Goal: Transaction & Acquisition: Purchase product/service

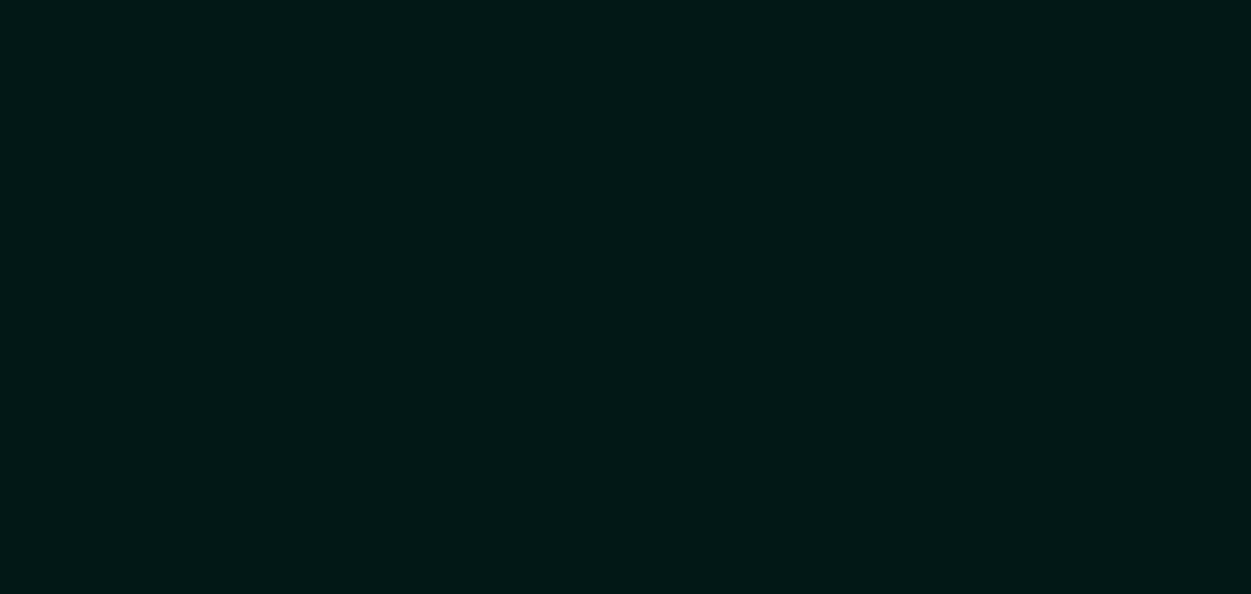
click at [198, 272] on div at bounding box center [625, 297] width 1251 height 594
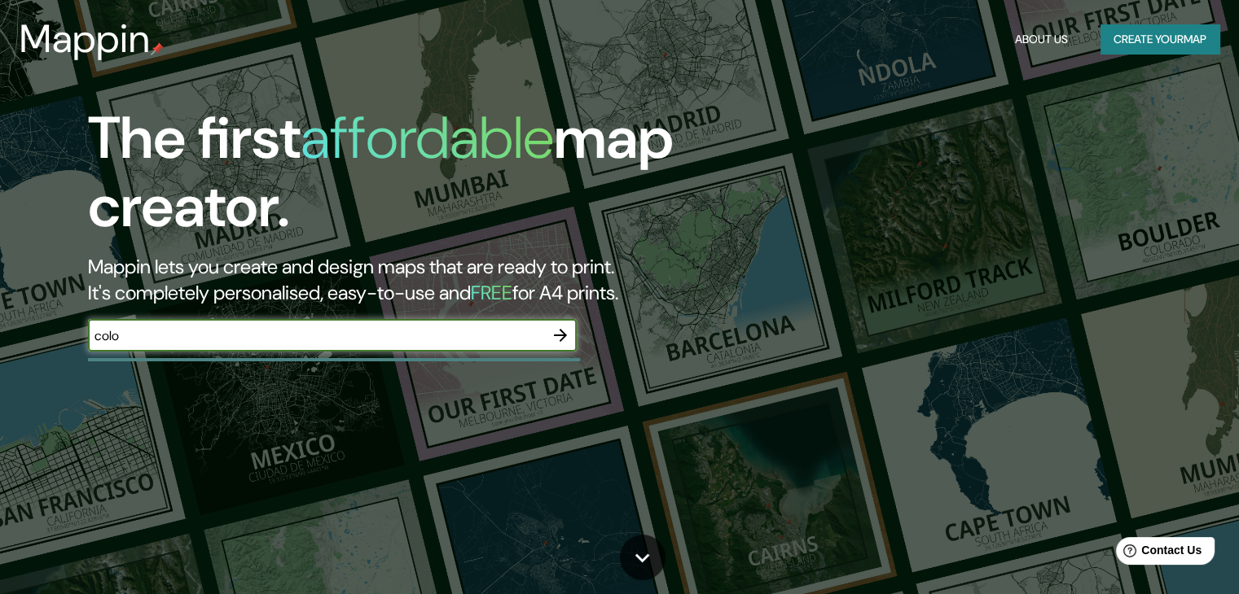
type input "[GEOGRAPHIC_DATA], TOTORÓ CAUCA"
click at [563, 335] on icon "button" at bounding box center [560, 335] width 13 height 13
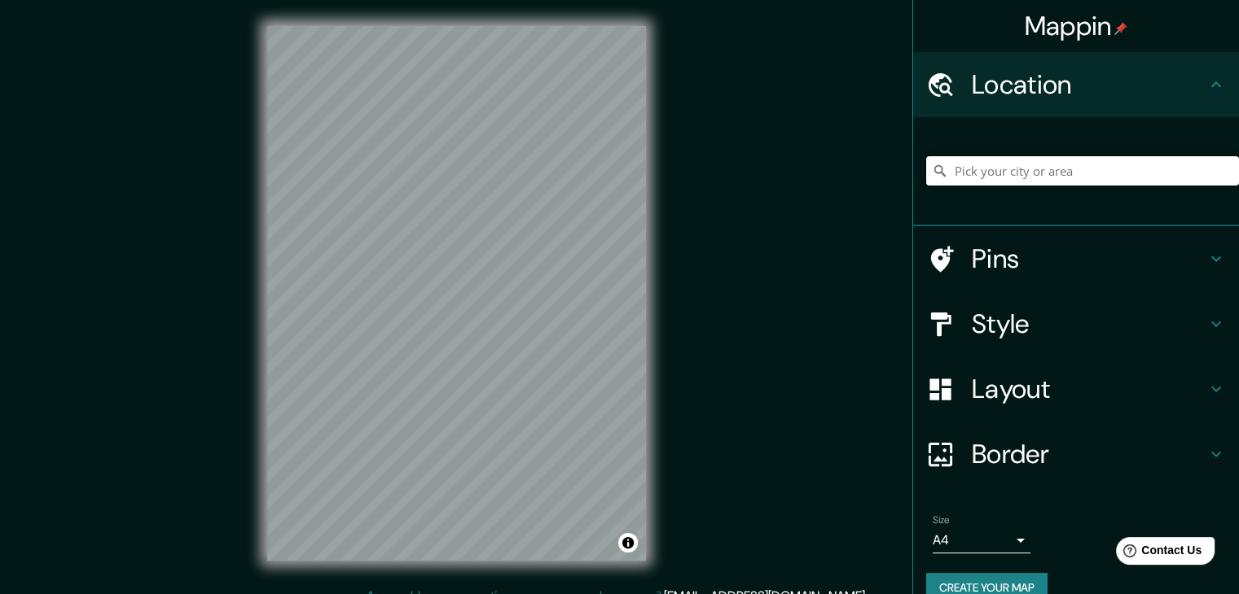
click at [1120, 175] on input "Pick your city or area" at bounding box center [1082, 170] width 313 height 29
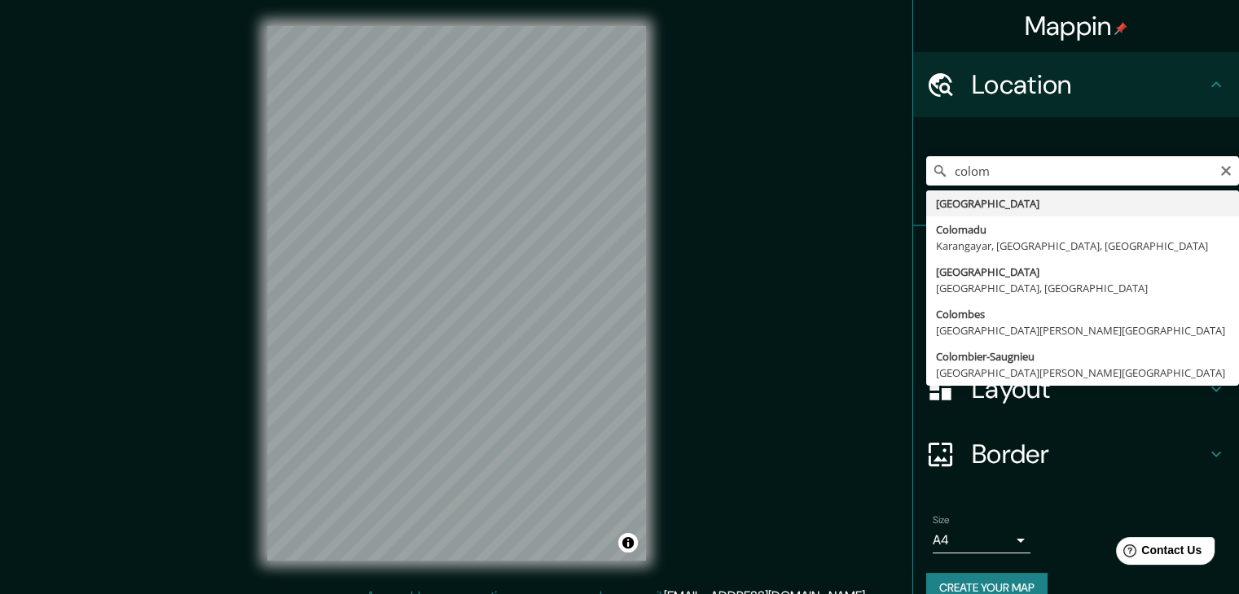
type input "[GEOGRAPHIC_DATA]"
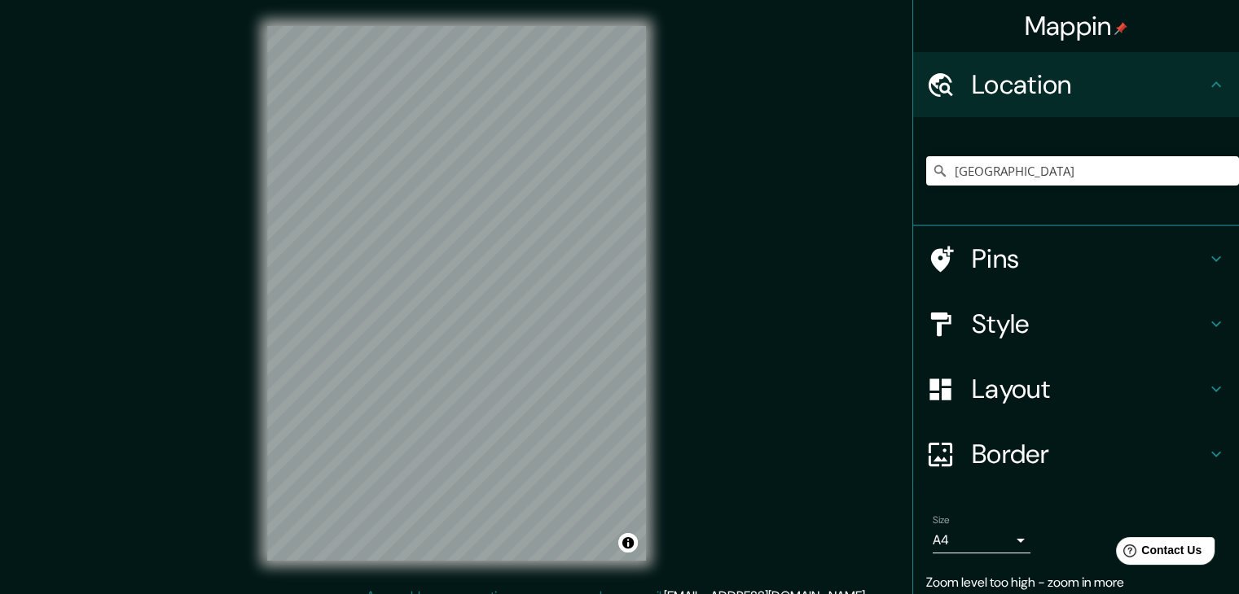
click at [1134, 235] on div "Pins" at bounding box center [1076, 258] width 326 height 65
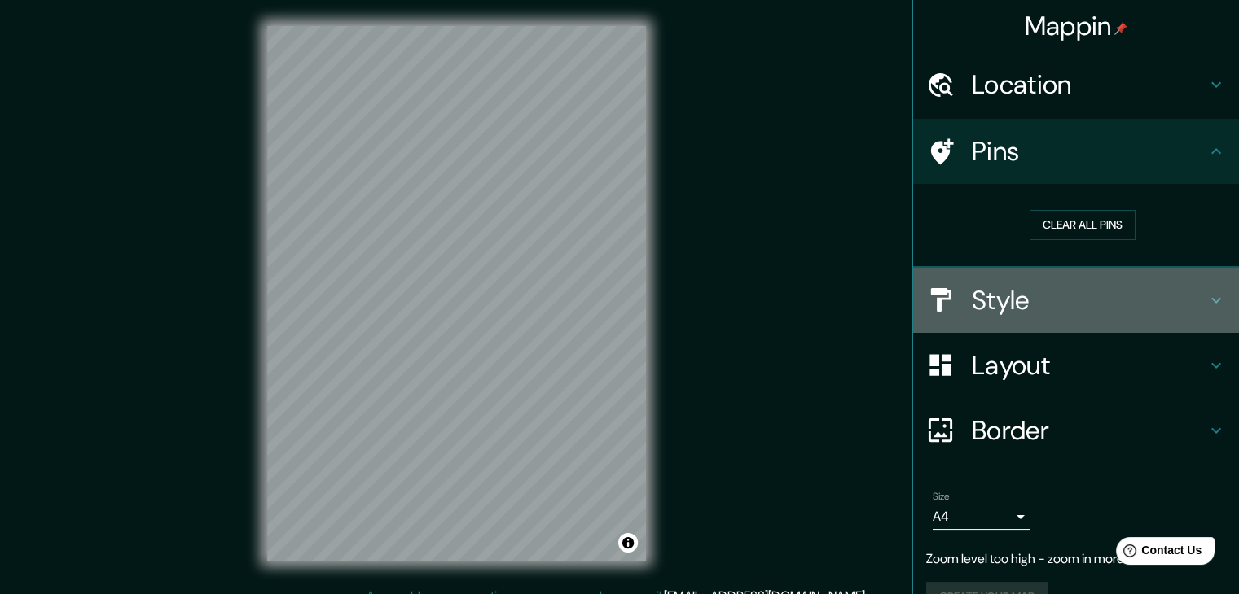
click at [1072, 301] on h4 "Style" at bounding box center [1088, 300] width 235 height 33
click at [1082, 312] on h4 "Style" at bounding box center [1088, 300] width 235 height 33
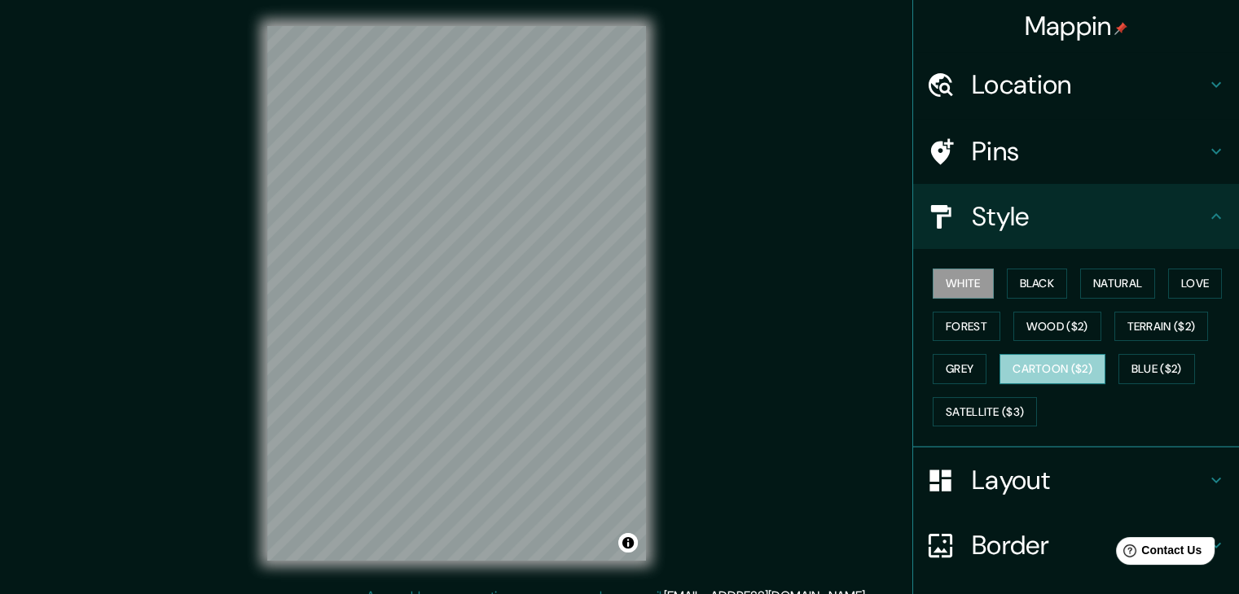
click at [1026, 368] on button "Cartoon ($2)" at bounding box center [1052, 369] width 106 height 30
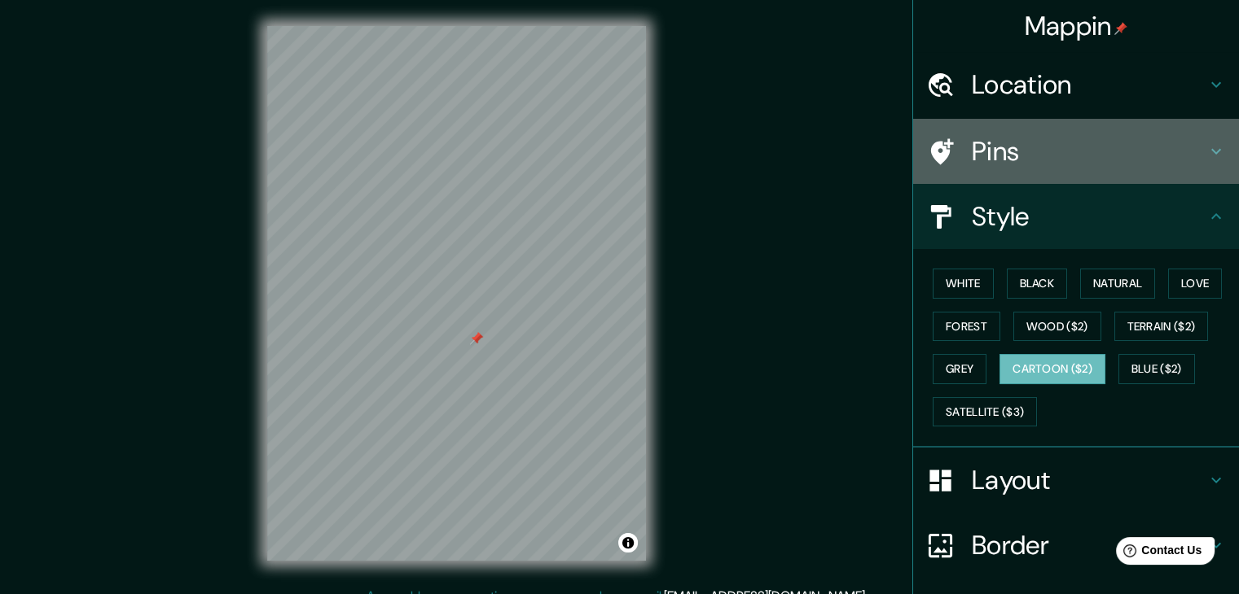
click at [931, 128] on div "Pins" at bounding box center [1076, 151] width 326 height 65
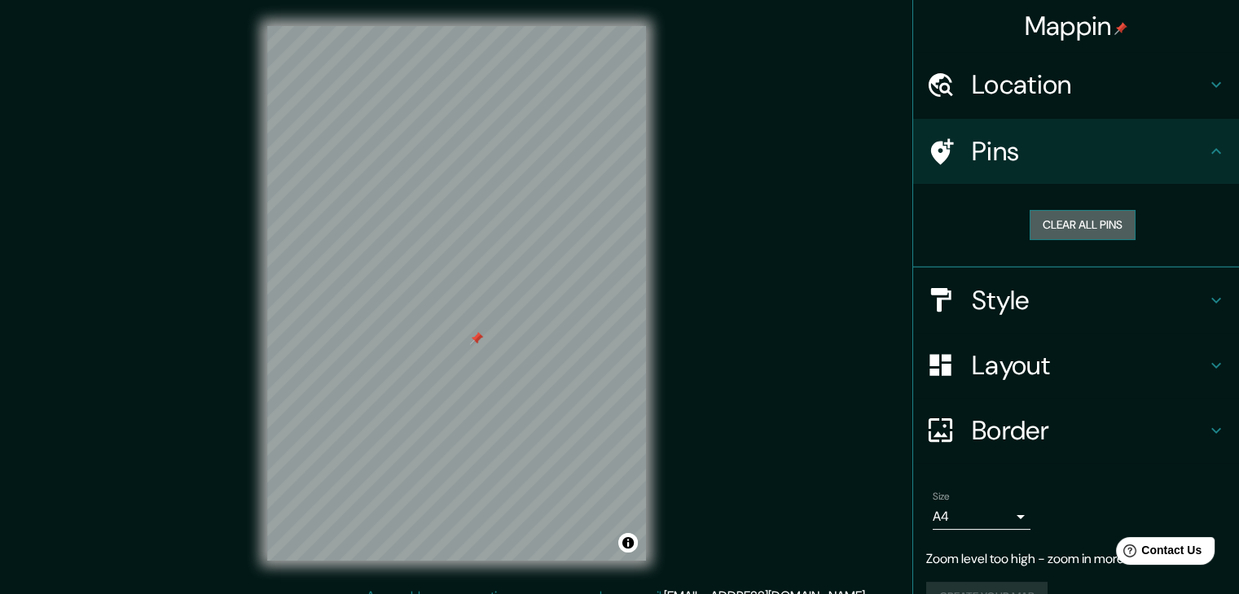
click at [1029, 226] on button "Clear all pins" at bounding box center [1082, 225] width 106 height 30
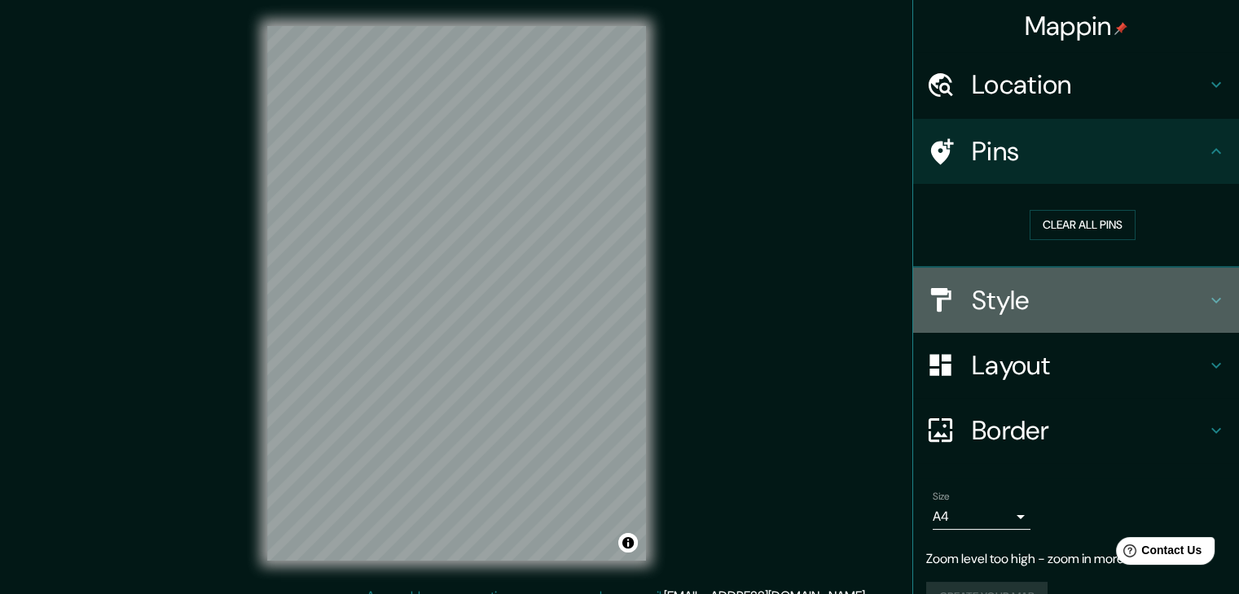
click at [1005, 306] on h4 "Style" at bounding box center [1088, 300] width 235 height 33
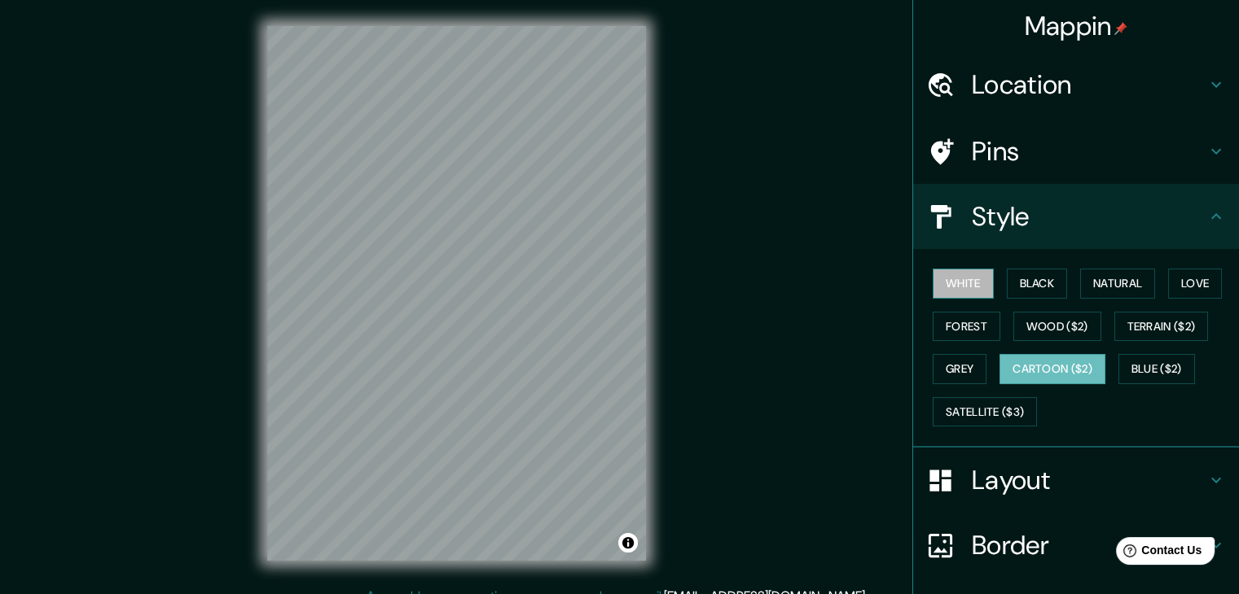
click at [950, 284] on button "White" at bounding box center [962, 284] width 61 height 30
click at [1102, 278] on button "Natural" at bounding box center [1117, 284] width 75 height 30
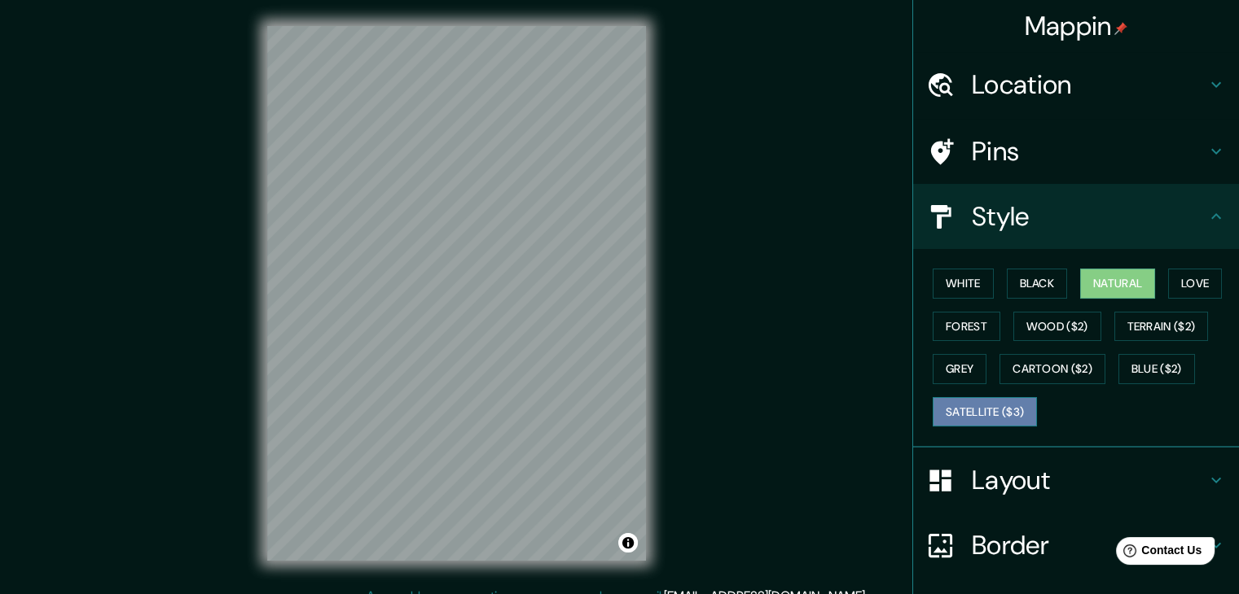
click at [935, 410] on button "Satellite ($3)" at bounding box center [984, 412] width 104 height 30
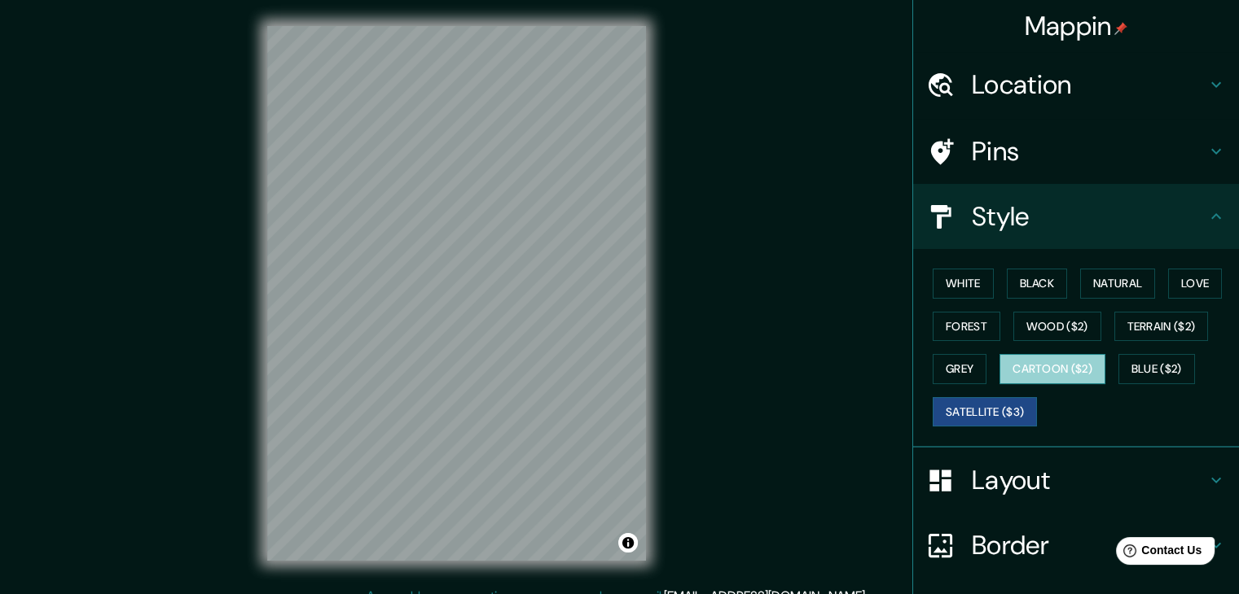
click at [1044, 375] on button "Cartoon ($2)" at bounding box center [1052, 369] width 106 height 30
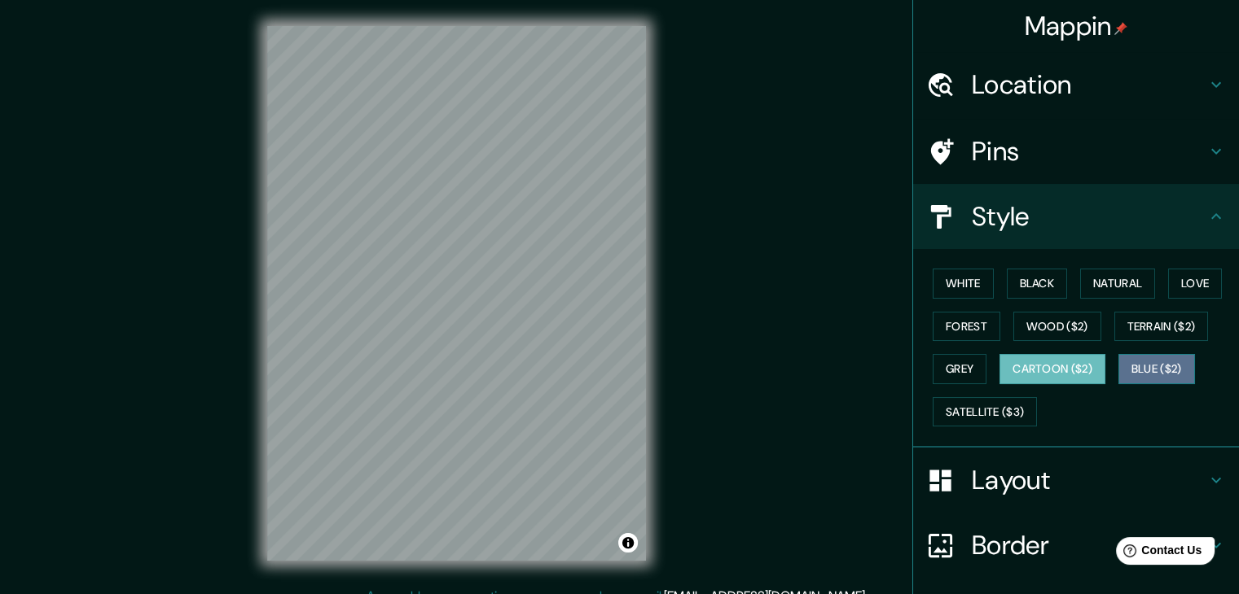
click at [1175, 367] on button "Blue ($2)" at bounding box center [1156, 369] width 77 height 30
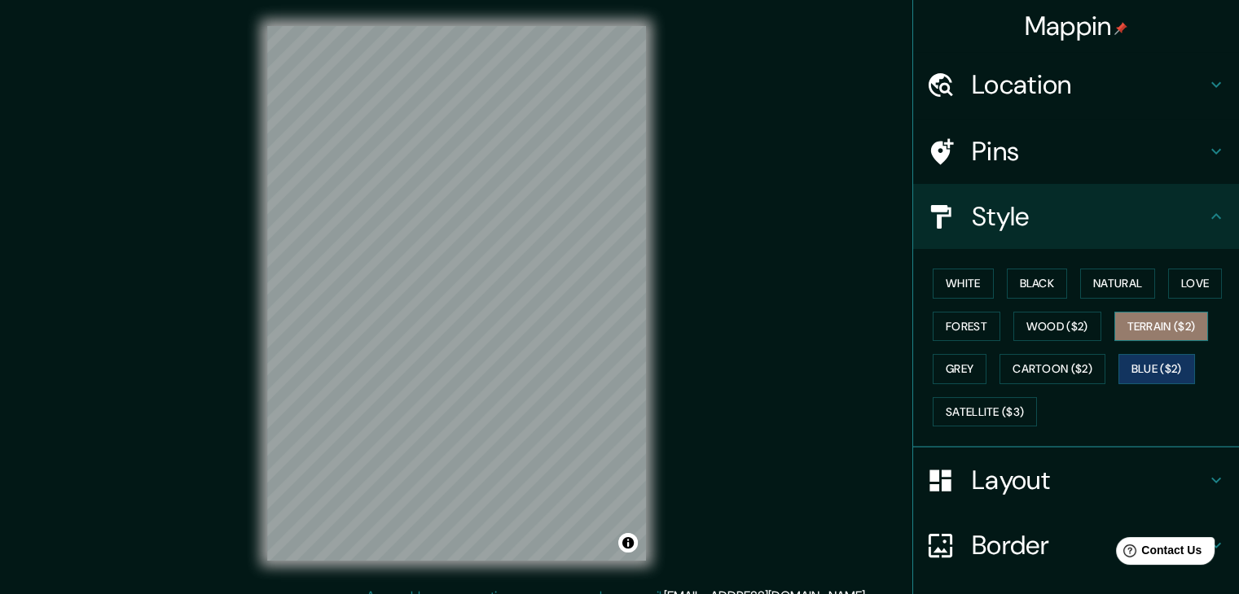
click at [1160, 320] on button "Terrain ($2)" at bounding box center [1161, 327] width 94 height 30
click at [1136, 318] on button "Terrain ($2)" at bounding box center [1161, 327] width 94 height 30
click at [962, 393] on div "White Black Natural Love Forest Wood ($2) Terrain ($2) Grey Cartoon ($2) Blue (…" at bounding box center [1082, 347] width 313 height 171
click at [957, 366] on button "Grey" at bounding box center [959, 369] width 54 height 30
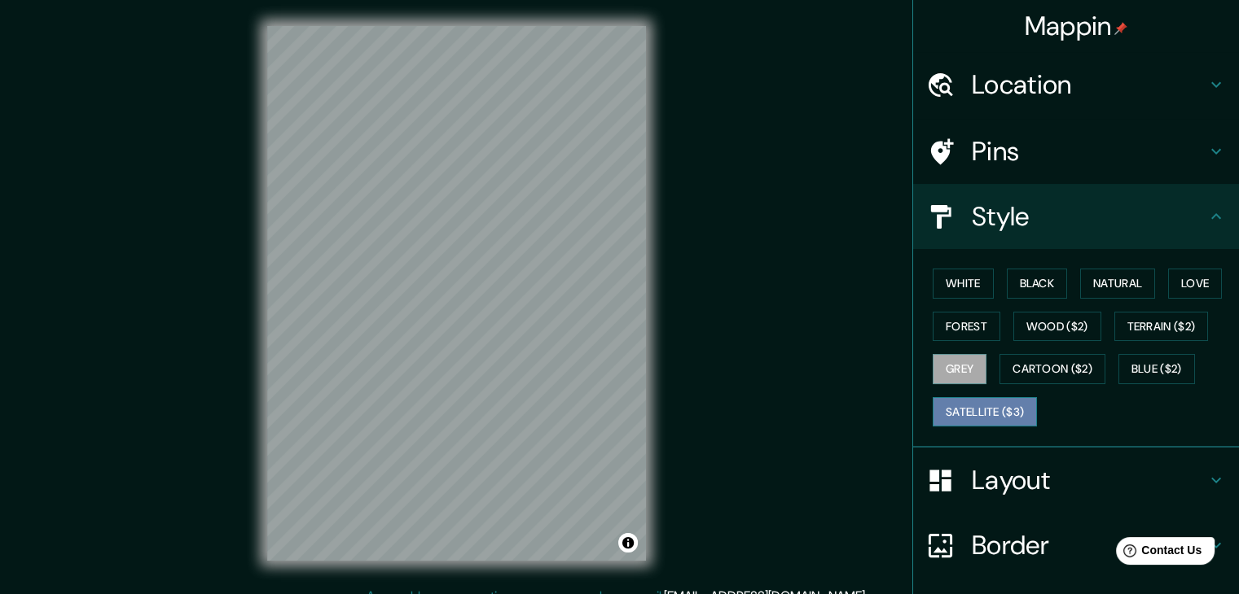
click at [1000, 419] on button "Satellite ($3)" at bounding box center [984, 412] width 104 height 30
click at [1039, 325] on button "Wood ($2)" at bounding box center [1057, 327] width 88 height 30
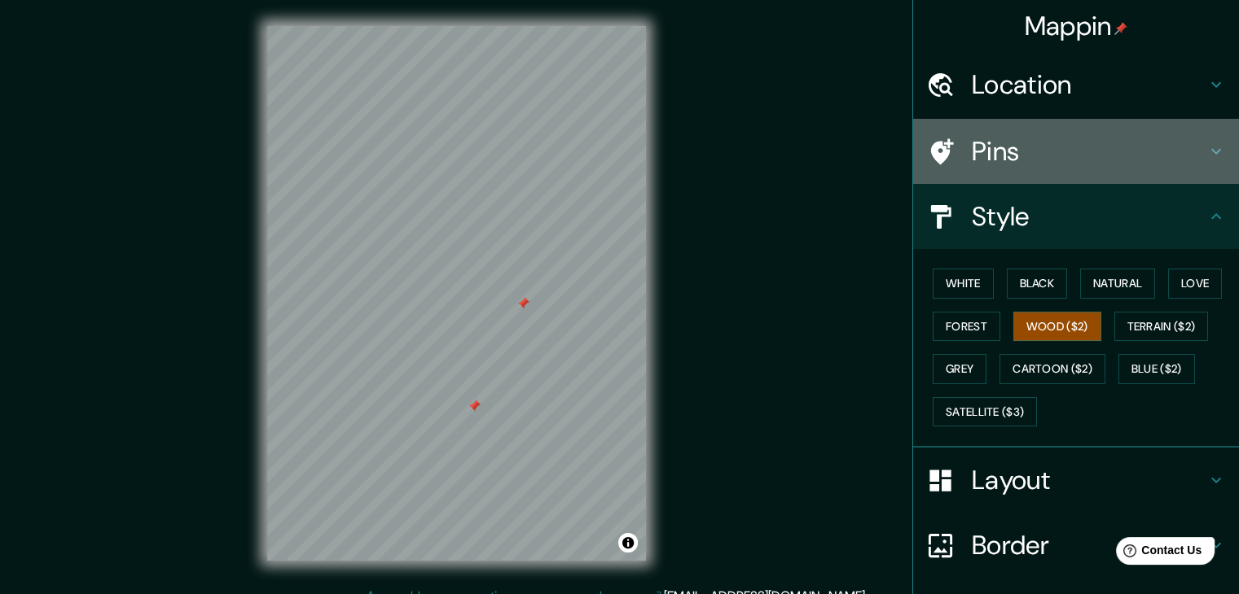
click at [1033, 133] on div "Pins" at bounding box center [1076, 151] width 326 height 65
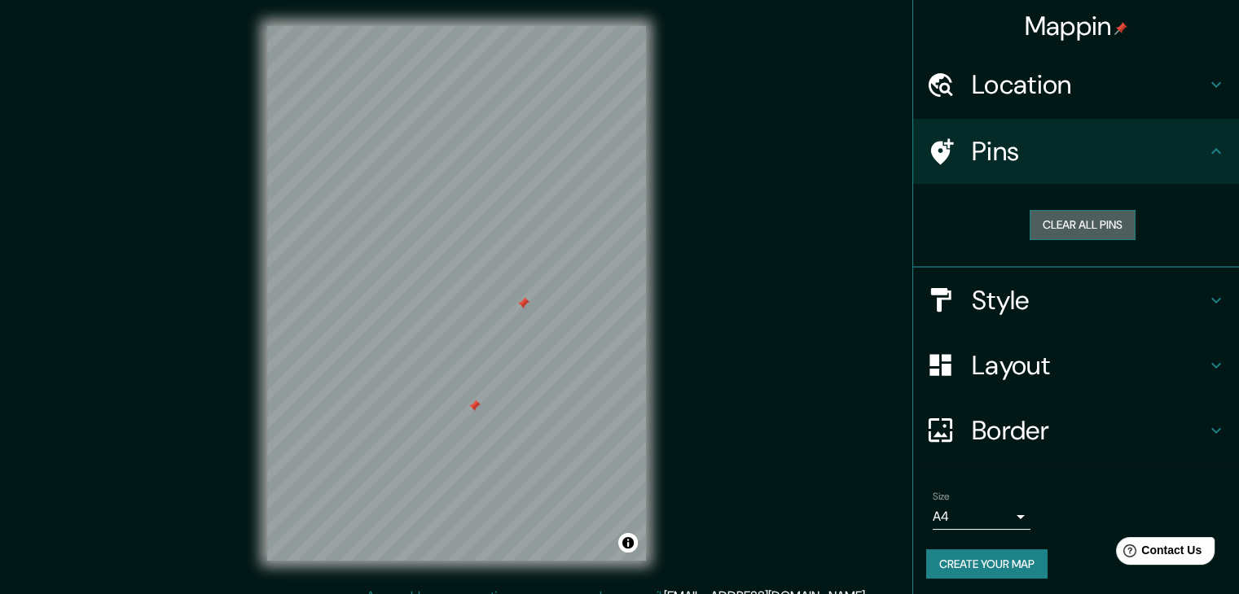
click at [1046, 223] on button "Clear all pins" at bounding box center [1082, 225] width 106 height 30
click at [971, 429] on h4 "Border" at bounding box center [1088, 430] width 235 height 33
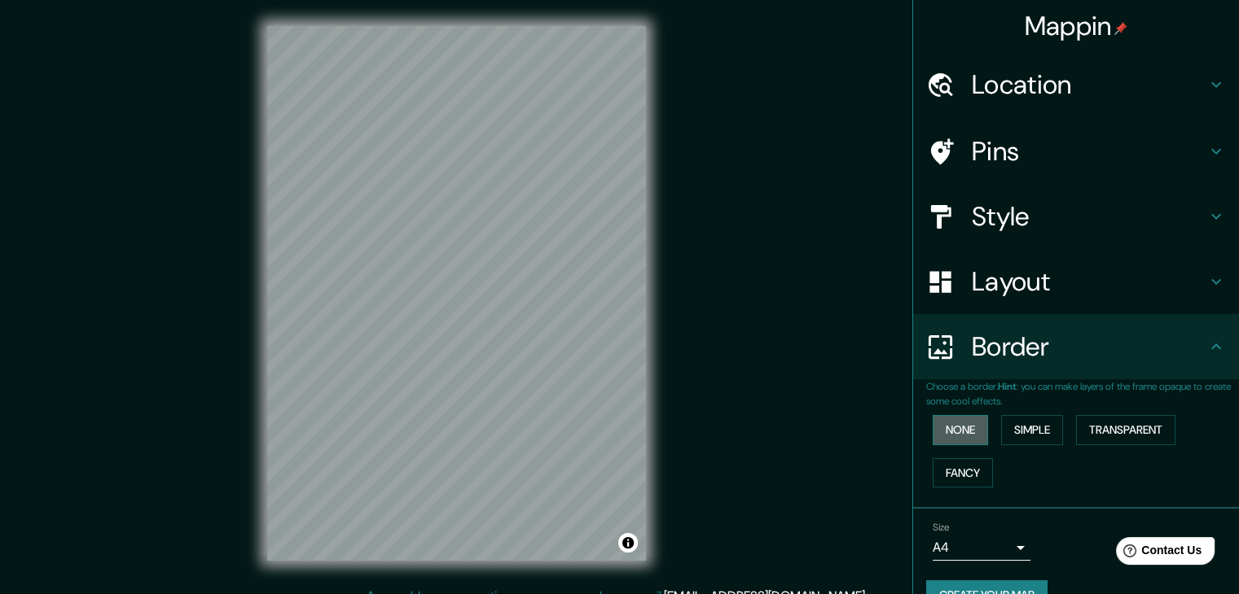
click at [962, 434] on button "None" at bounding box center [959, 430] width 55 height 30
click at [954, 458] on button "Fancy" at bounding box center [962, 473] width 60 height 30
click at [1119, 424] on button "Transparent" at bounding box center [1125, 430] width 99 height 30
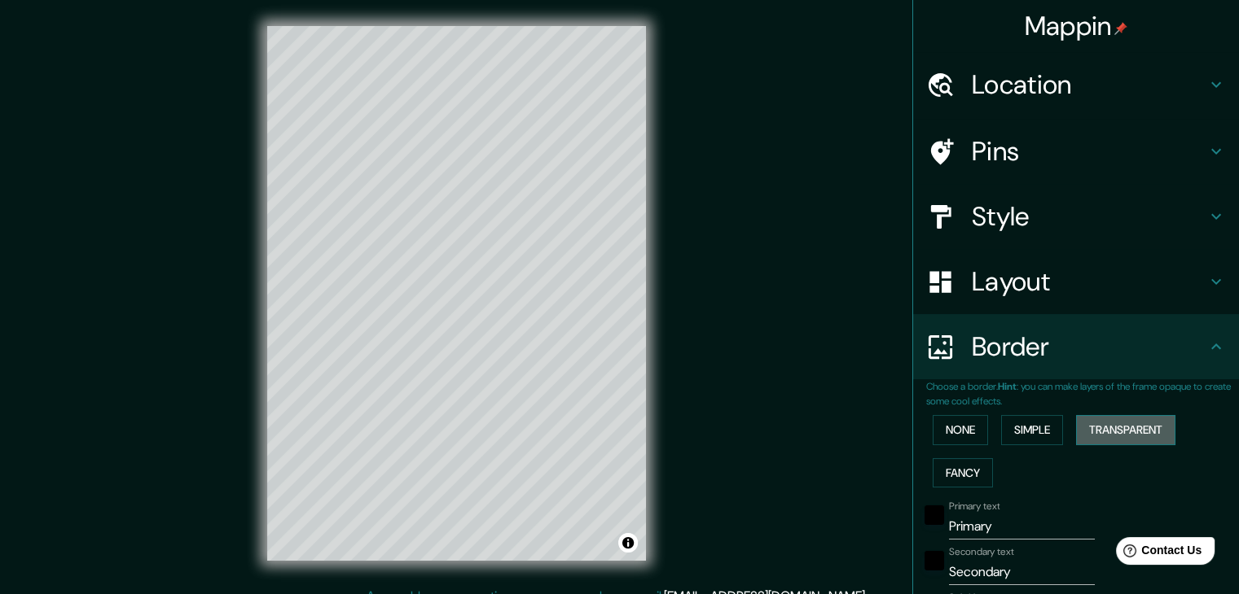
click at [1119, 424] on button "Transparent" at bounding box center [1125, 430] width 99 height 30
type input "223"
type input "37"
click at [962, 428] on button "None" at bounding box center [959, 430] width 55 height 30
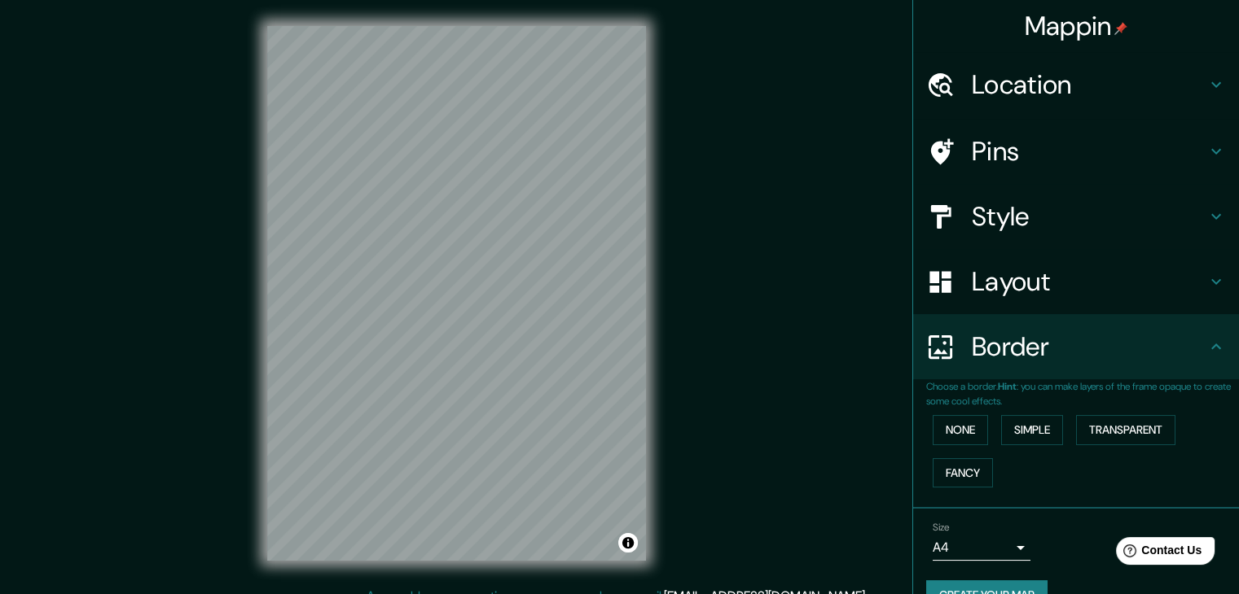
scroll to position [34, 0]
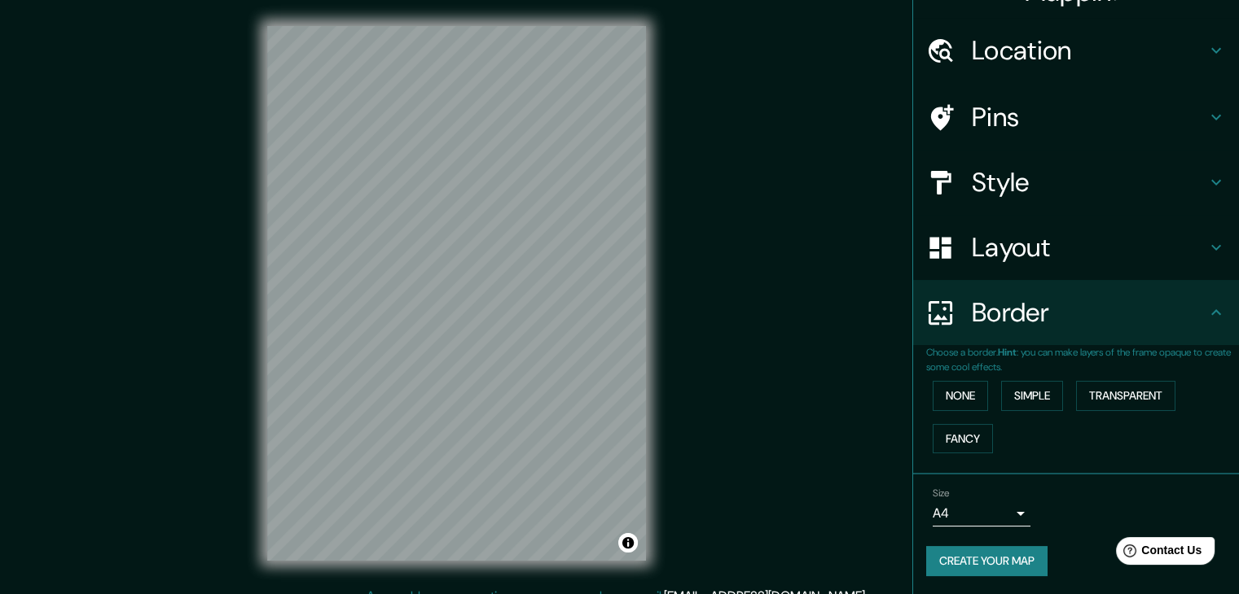
click at [1061, 226] on div "Layout" at bounding box center [1076, 247] width 326 height 65
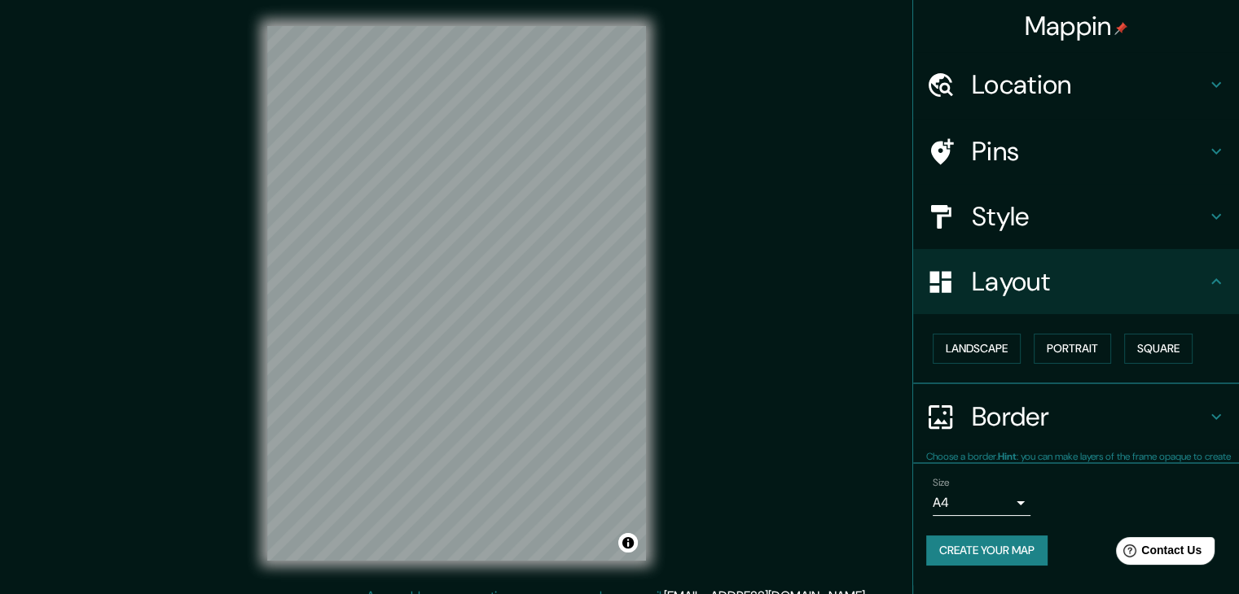
scroll to position [0, 0]
click at [979, 349] on button "Landscape" at bounding box center [976, 349] width 88 height 30
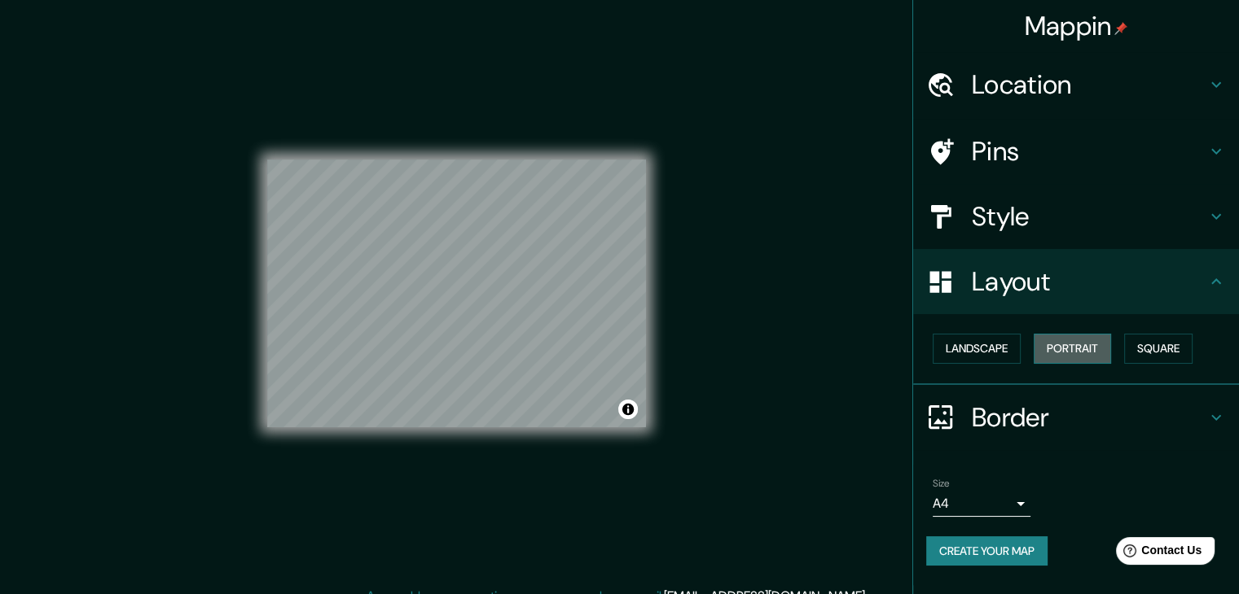
click at [1106, 357] on button "Portrait" at bounding box center [1071, 349] width 77 height 30
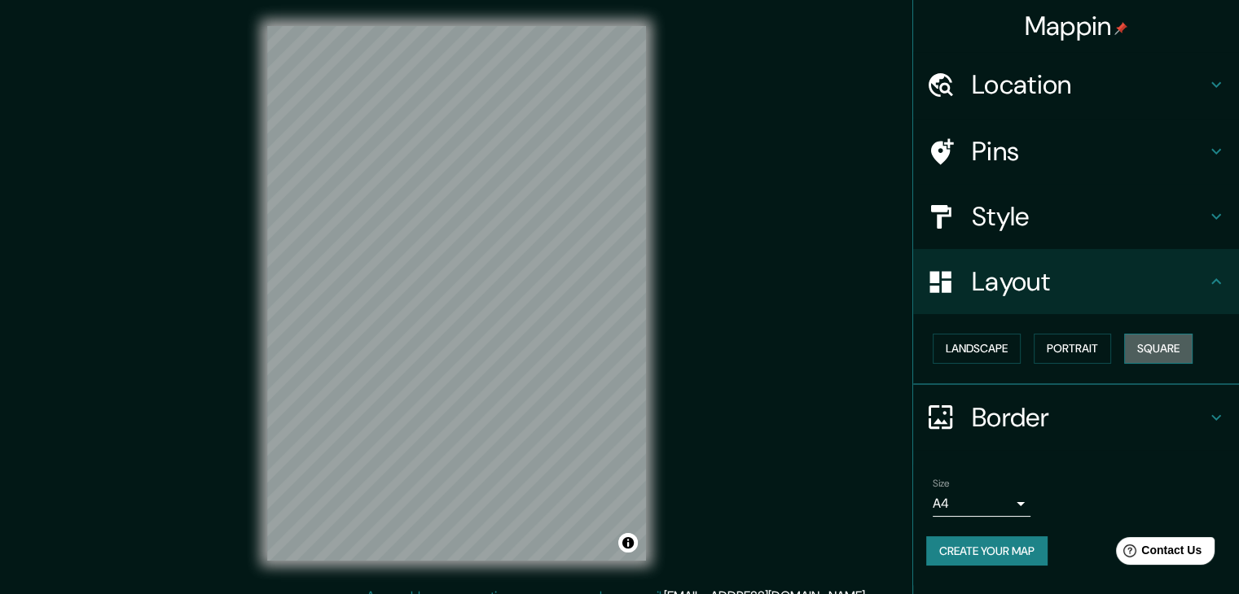
click at [1166, 357] on button "Square" at bounding box center [1158, 349] width 68 height 30
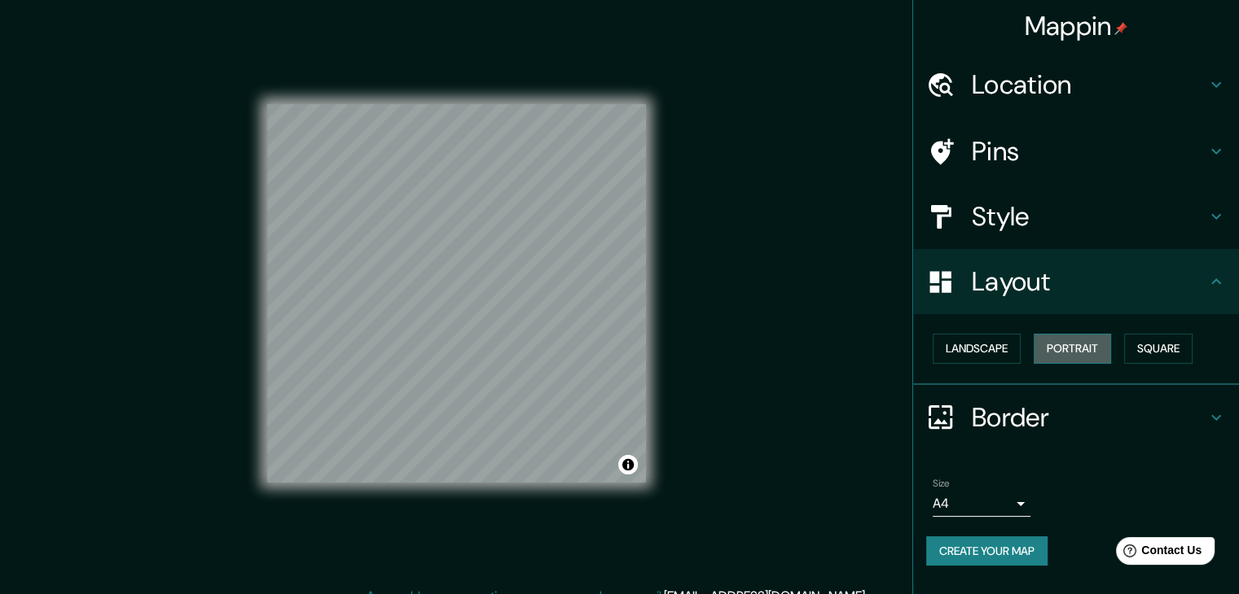
click at [1065, 344] on button "Portrait" at bounding box center [1071, 349] width 77 height 30
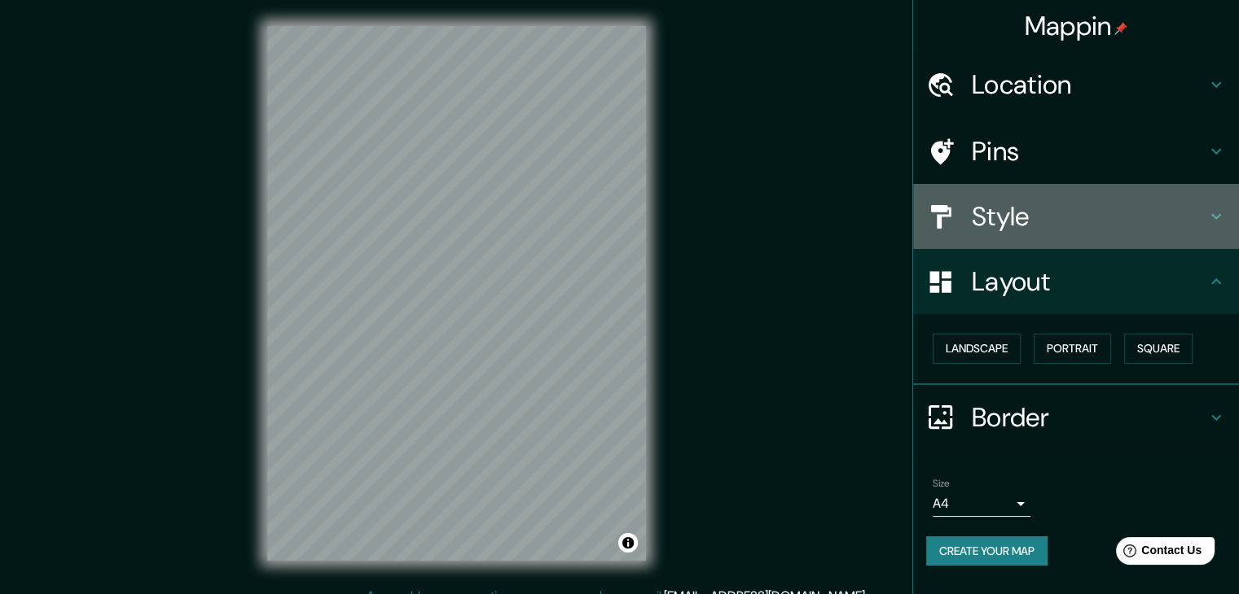
click at [985, 217] on h4 "Style" at bounding box center [1088, 216] width 235 height 33
